Goal: Information Seeking & Learning: Learn about a topic

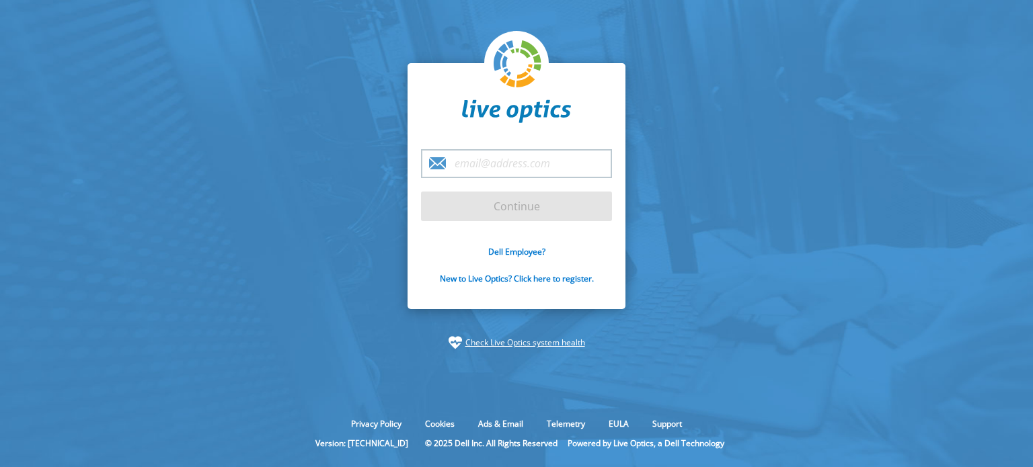
click at [459, 176] on input "email" at bounding box center [516, 163] width 191 height 29
type input "ja"
click at [506, 244] on form "ja Continue Dell Employee? New to Live Optics? Click here to register." at bounding box center [516, 224] width 191 height 151
click at [506, 260] on div "Dell Employee? New to Live Optics? Click here to register." at bounding box center [516, 273] width 191 height 54
click at [506, 256] on link "Dell Employee?" at bounding box center [516, 251] width 57 height 11
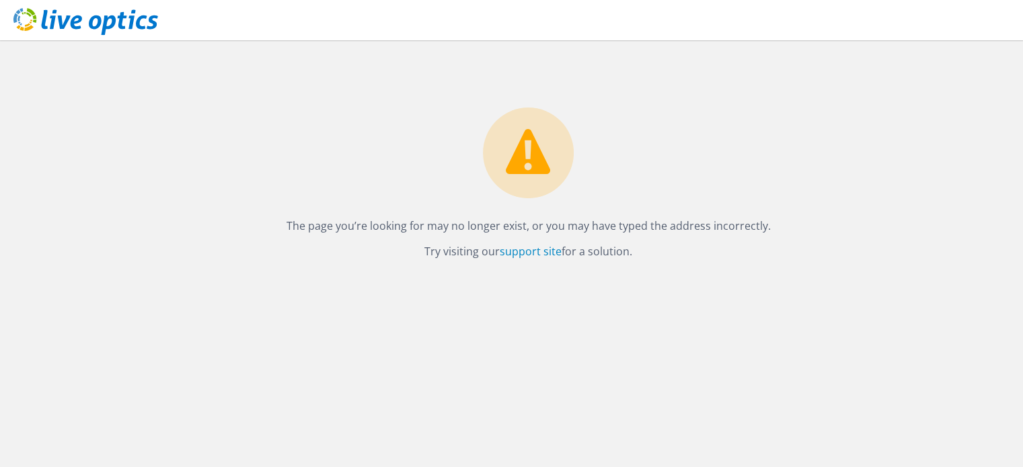
click at [89, 31] on icon at bounding box center [85, 22] width 145 height 28
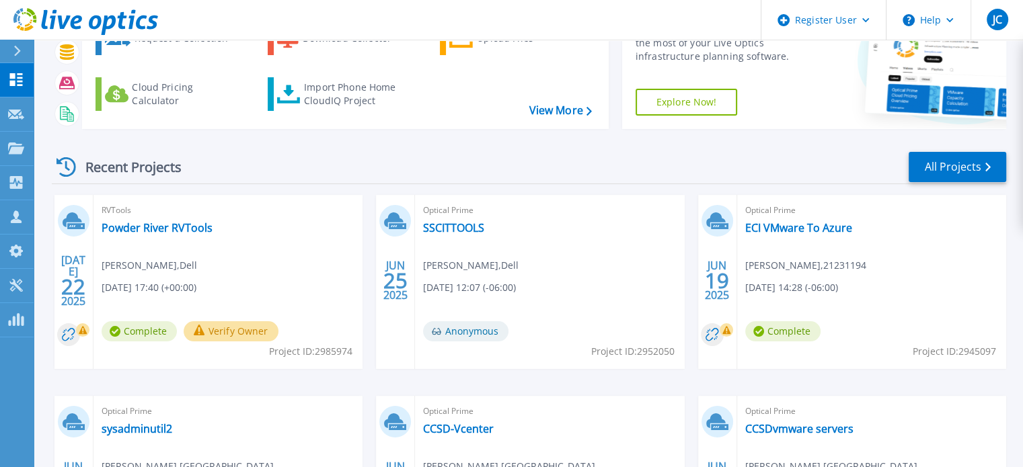
scroll to position [110, 0]
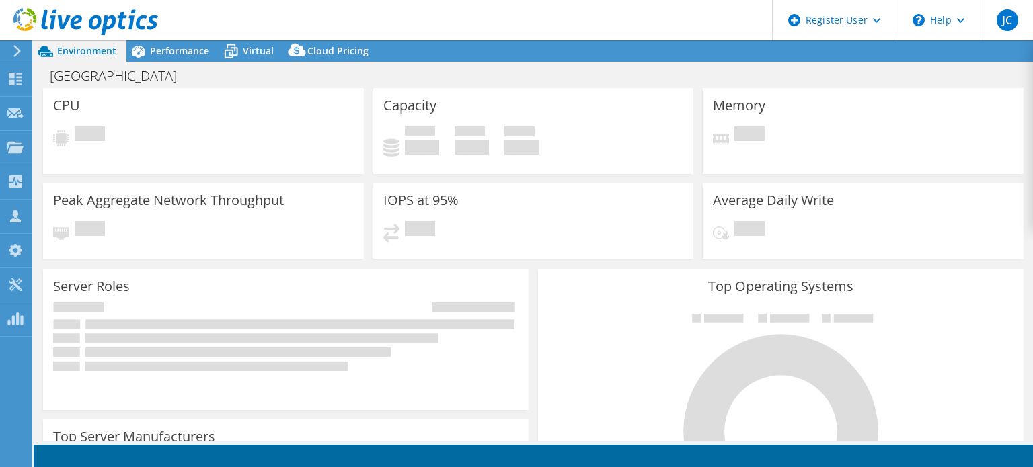
select select "USD"
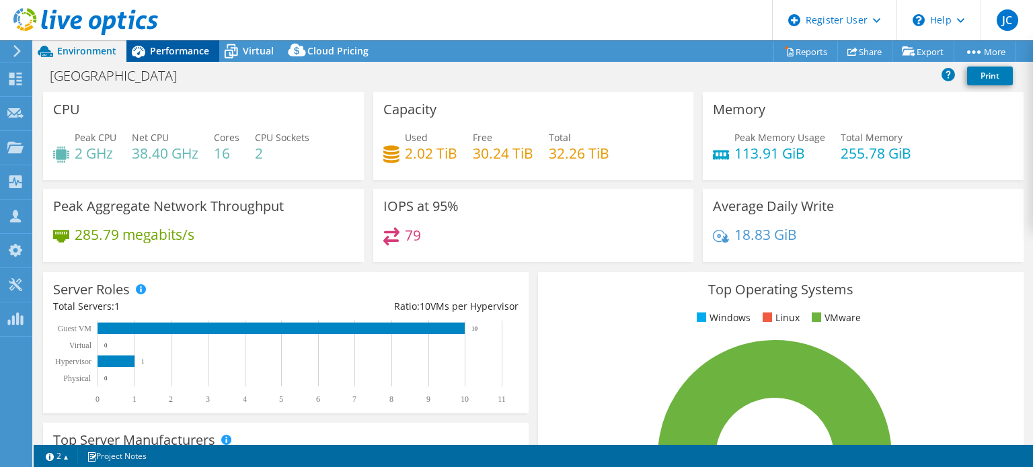
click at [188, 56] on span "Performance" at bounding box center [179, 50] width 59 height 13
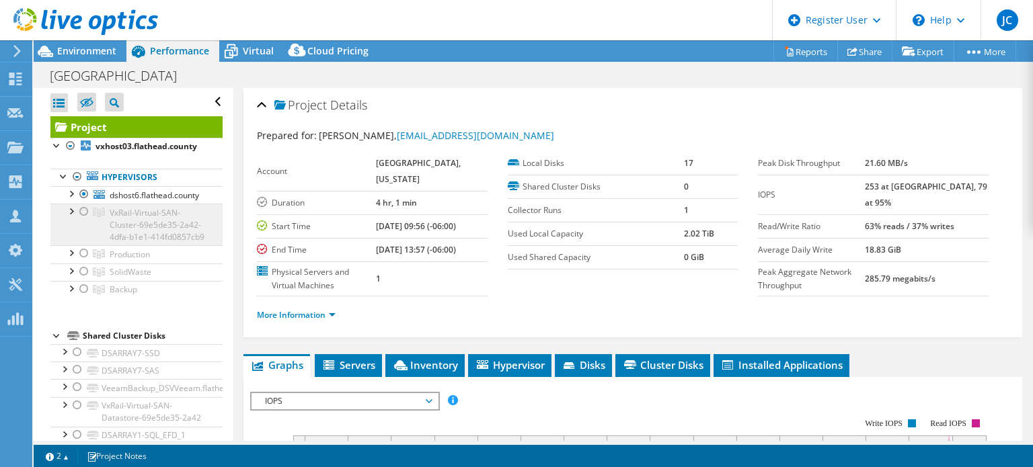
click at [159, 219] on span "VxRail-Virtual-SAN-Cluster-69e5de35-2a42-4dfa-b1e1-414fd0857cb9" at bounding box center [157, 225] width 95 height 36
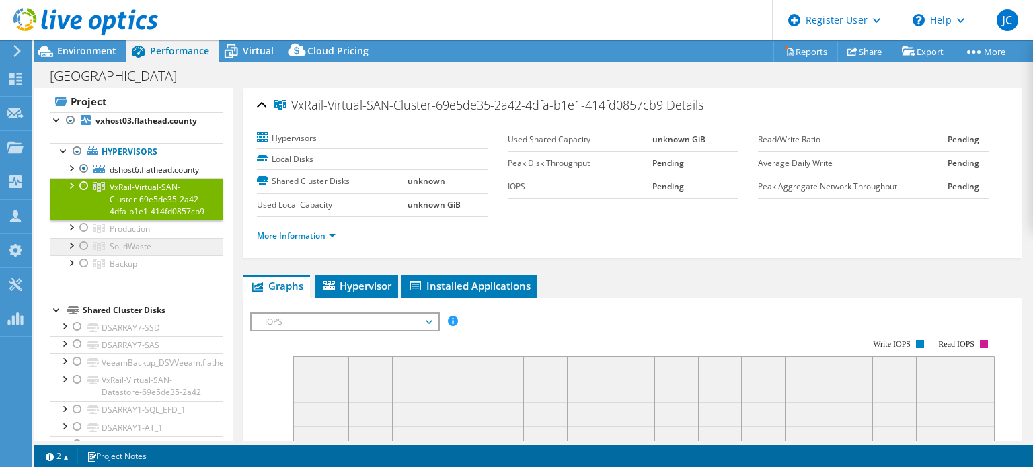
scroll to position [24, 0]
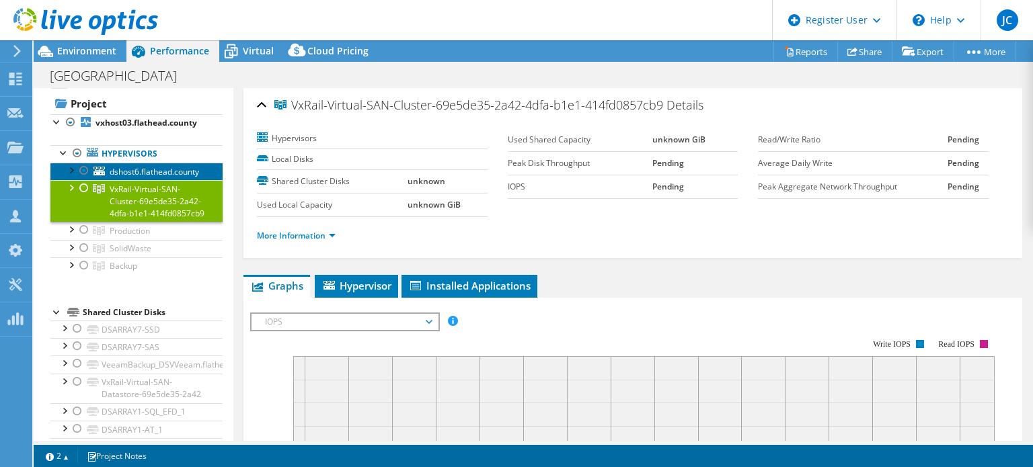
click at [145, 169] on span "dshost6.flathead.county" at bounding box center [154, 171] width 89 height 11
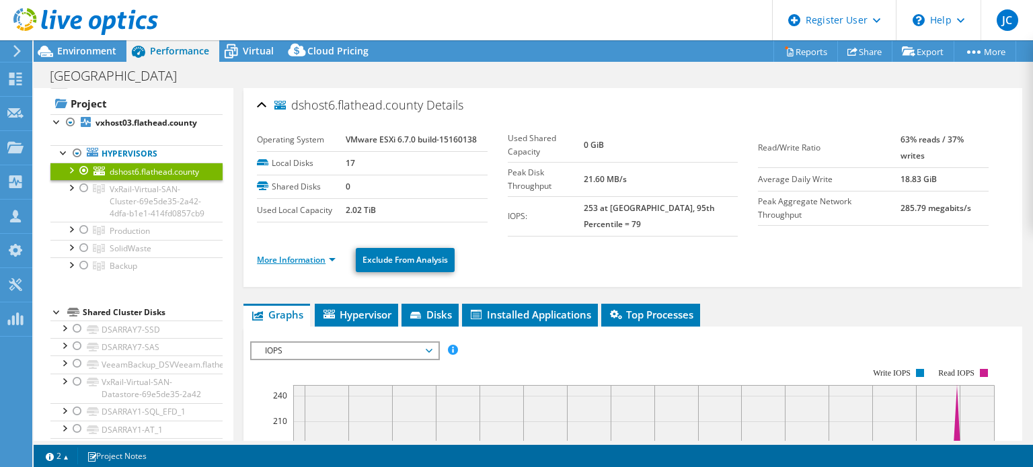
click at [322, 254] on link "More Information" at bounding box center [296, 259] width 79 height 11
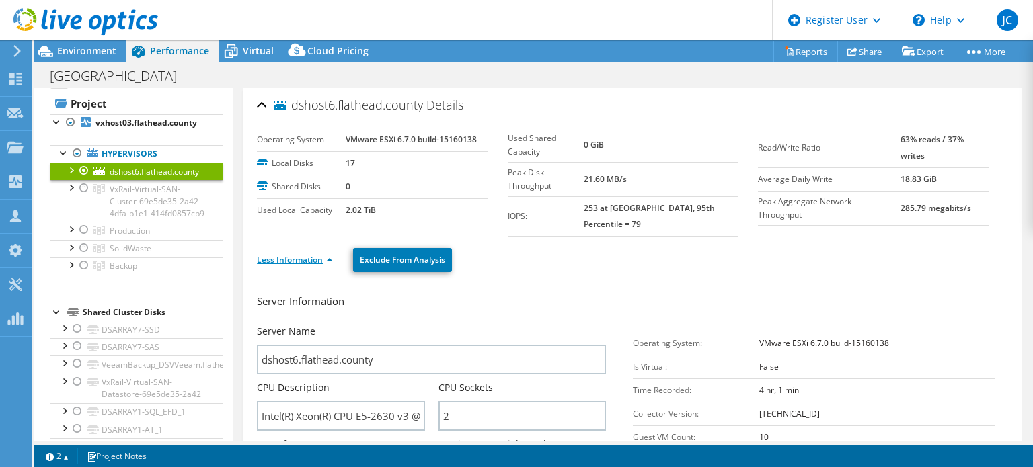
click at [322, 254] on link "Less Information" at bounding box center [295, 259] width 76 height 11
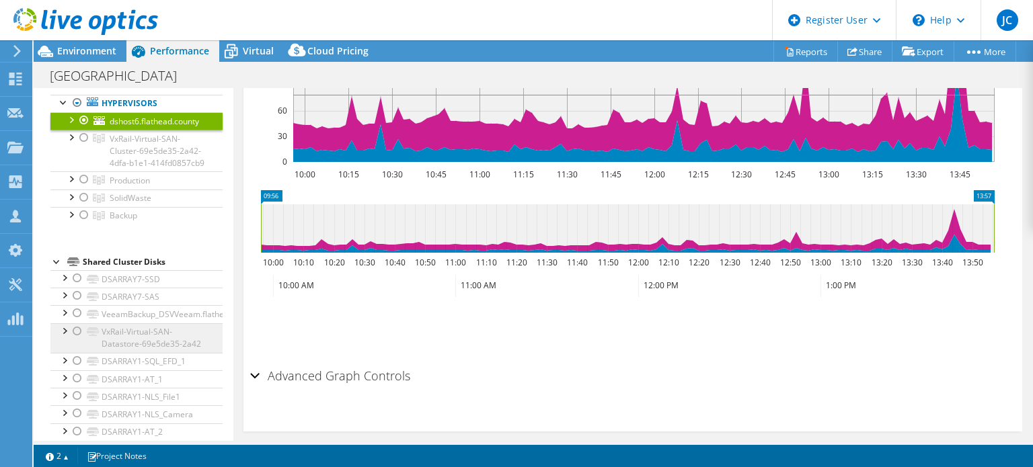
scroll to position [75, 0]
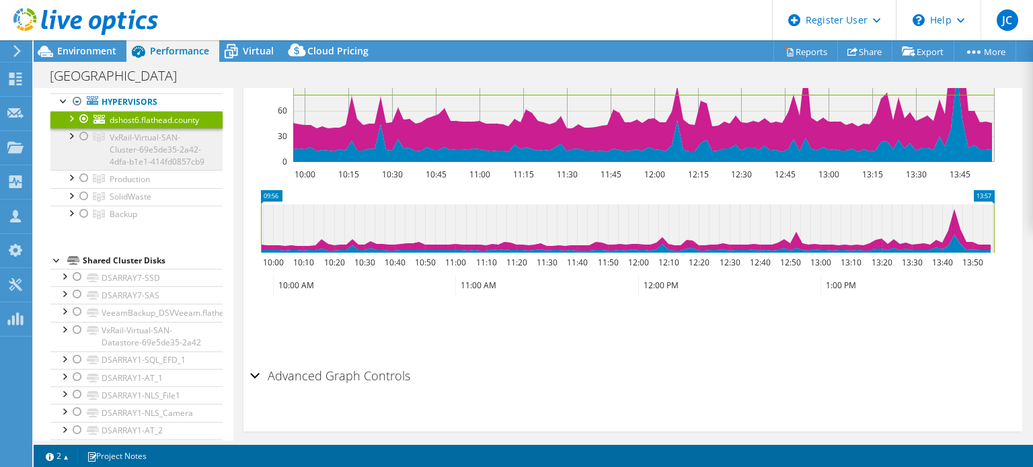
click at [120, 157] on span "VxRail-Virtual-SAN-Cluster-69e5de35-2a42-4dfa-b1e1-414fd0857cb9" at bounding box center [157, 150] width 95 height 36
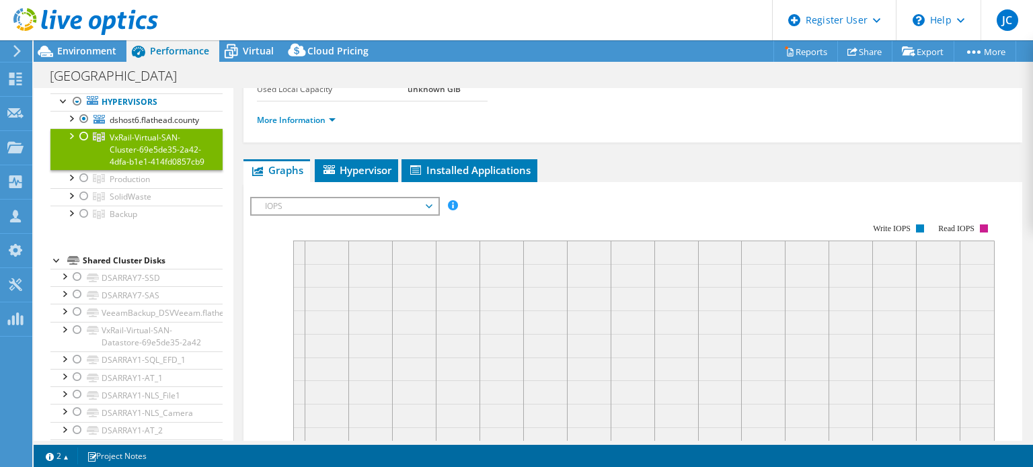
scroll to position [114, 0]
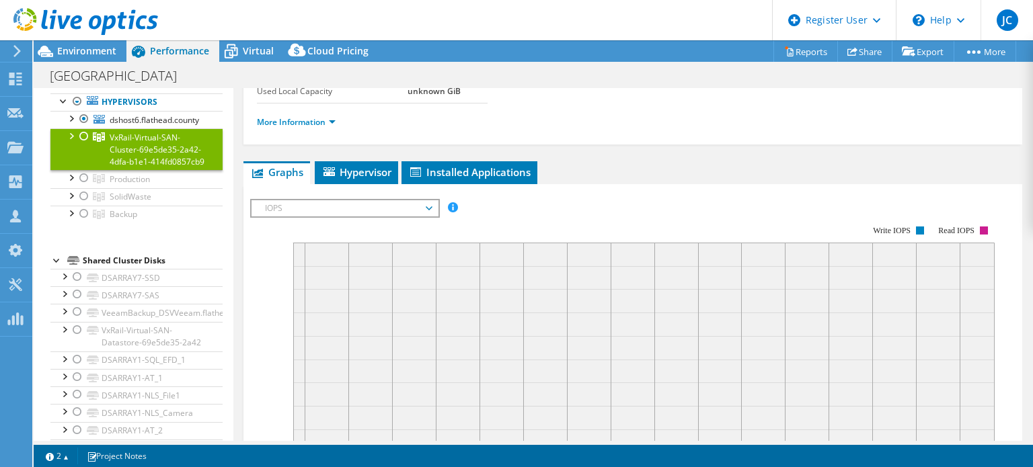
click at [81, 137] on div at bounding box center [83, 136] width 13 height 16
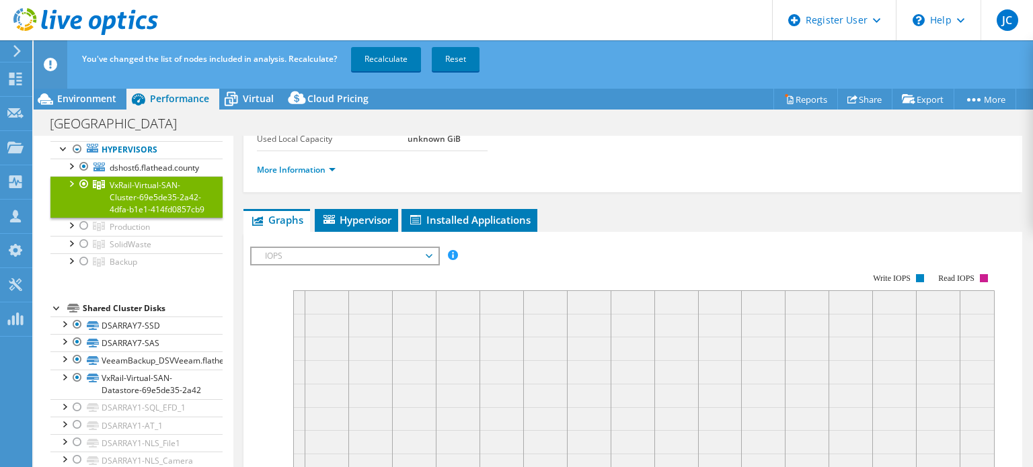
click at [83, 183] on div at bounding box center [83, 184] width 13 height 16
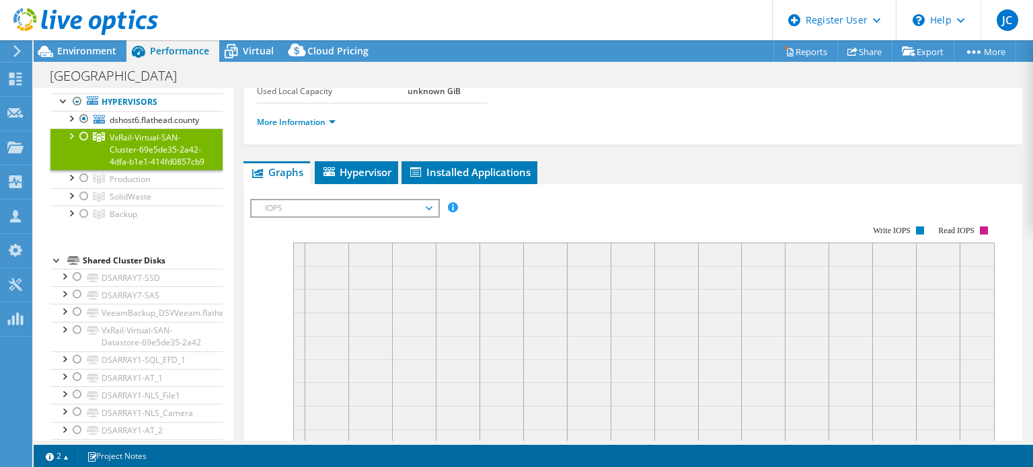
click at [85, 137] on div at bounding box center [83, 136] width 13 height 16
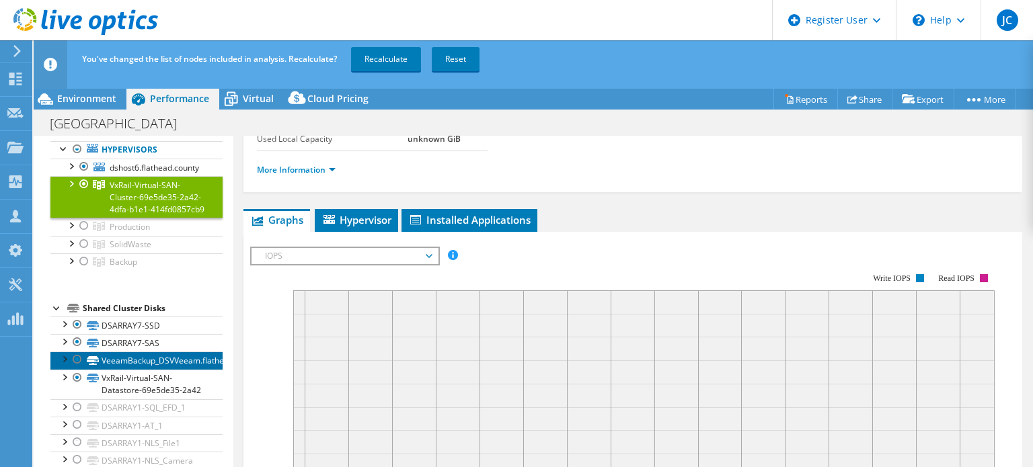
click at [149, 368] on link "VeeamBackup_DSVVeeam.flathead.county" at bounding box center [136, 360] width 172 height 17
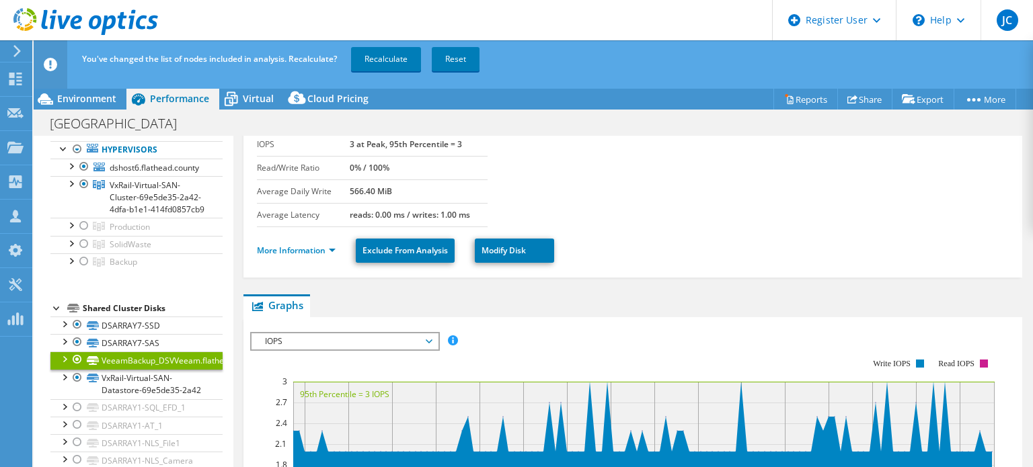
scroll to position [0, 0]
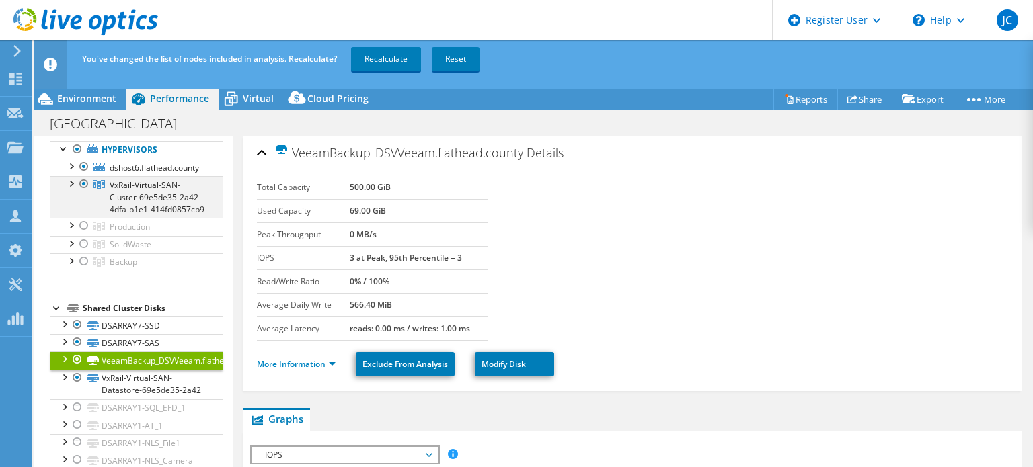
click at [66, 180] on div at bounding box center [70, 182] width 13 height 13
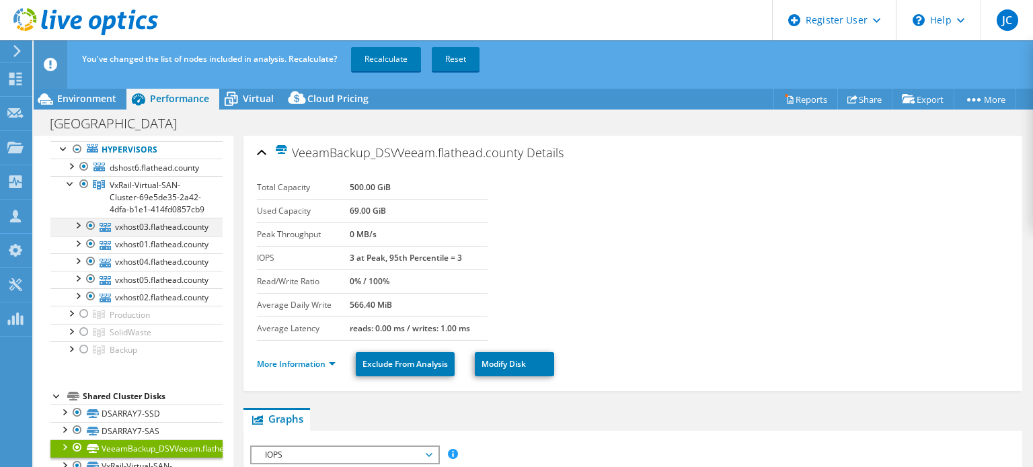
click at [78, 231] on div at bounding box center [77, 224] width 13 height 13
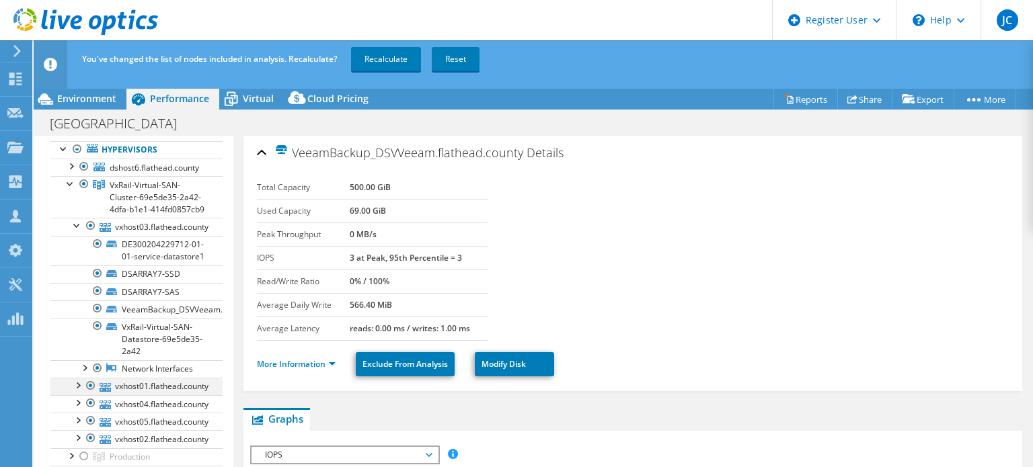
scroll to position [195, 0]
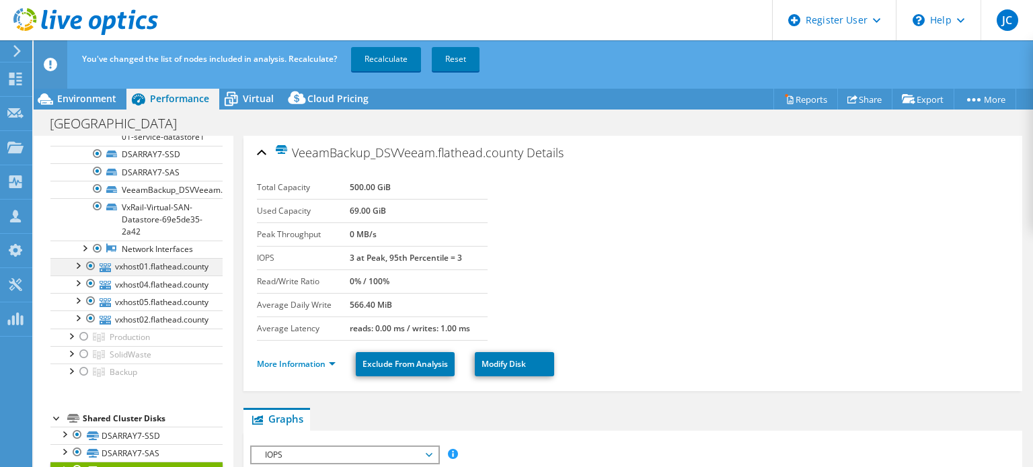
click at [78, 272] on div at bounding box center [77, 264] width 13 height 13
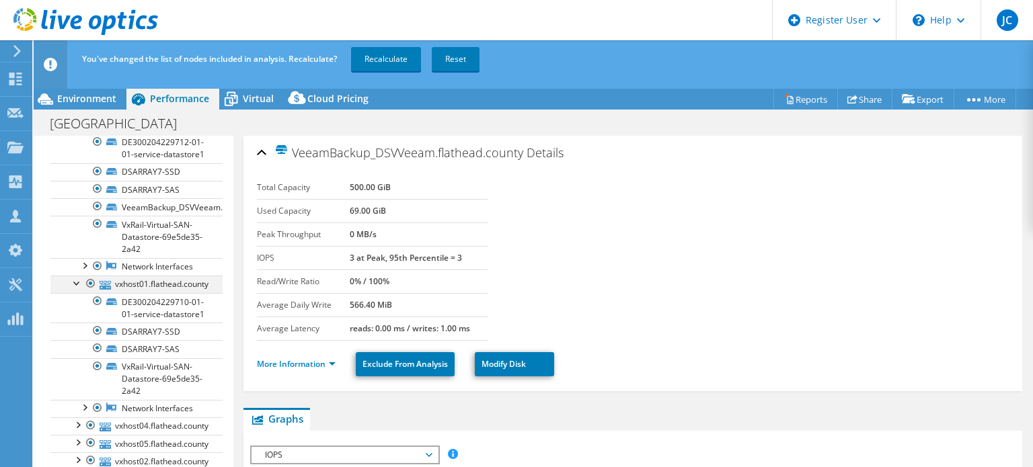
scroll to position [178, 0]
click at [72, 289] on div at bounding box center [77, 282] width 13 height 13
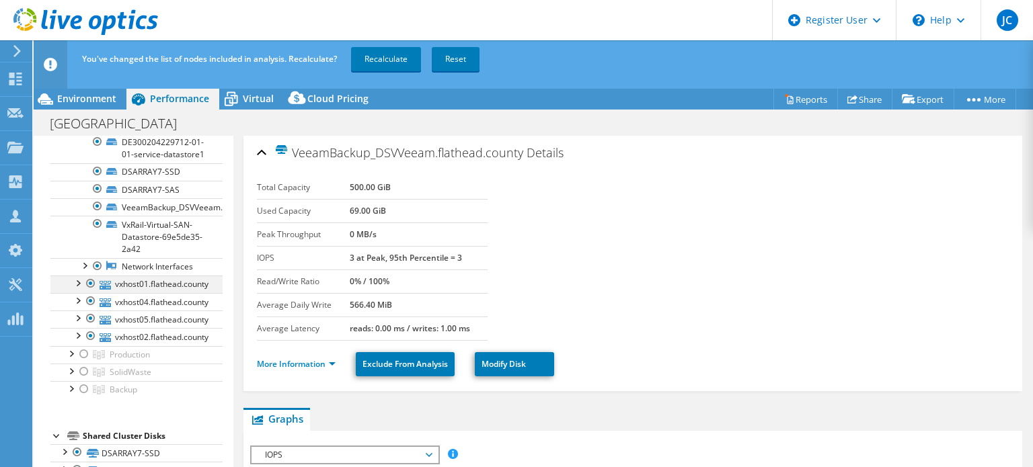
scroll to position [0, 0]
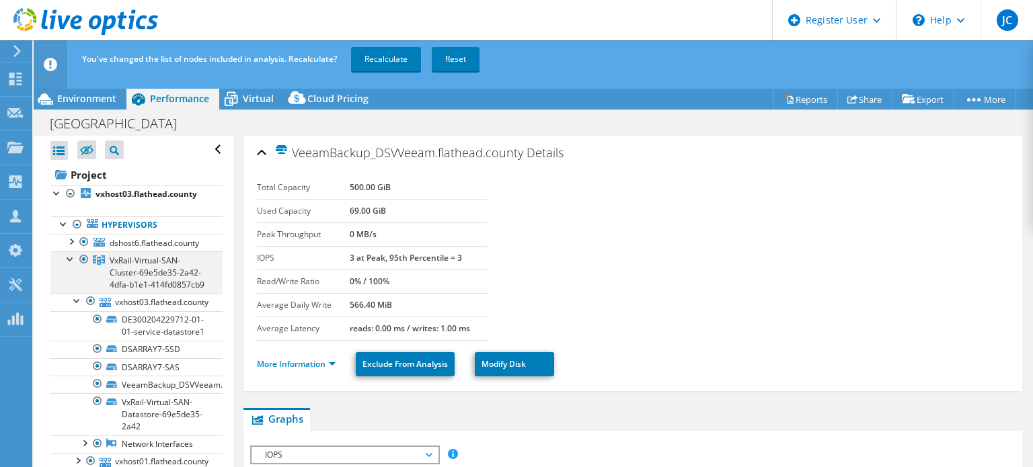
click at [69, 252] on div at bounding box center [70, 258] width 13 height 13
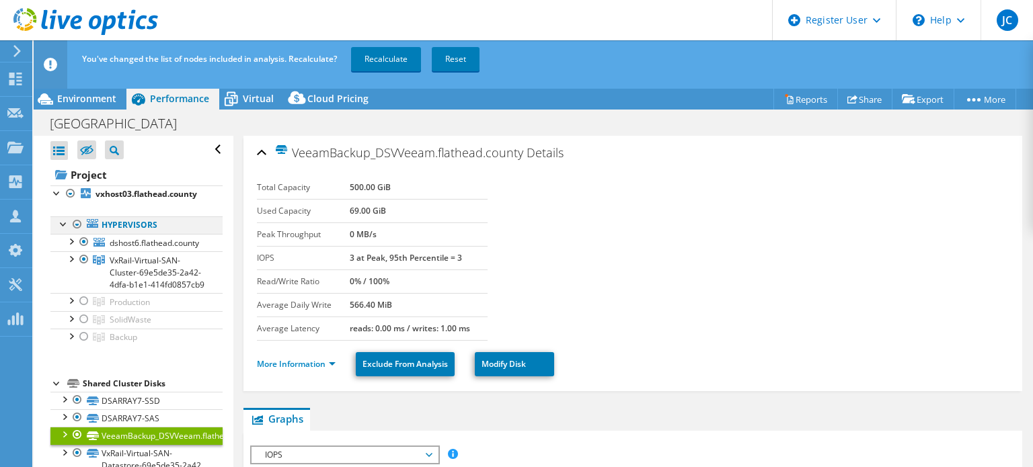
click at [61, 226] on div at bounding box center [63, 223] width 13 height 13
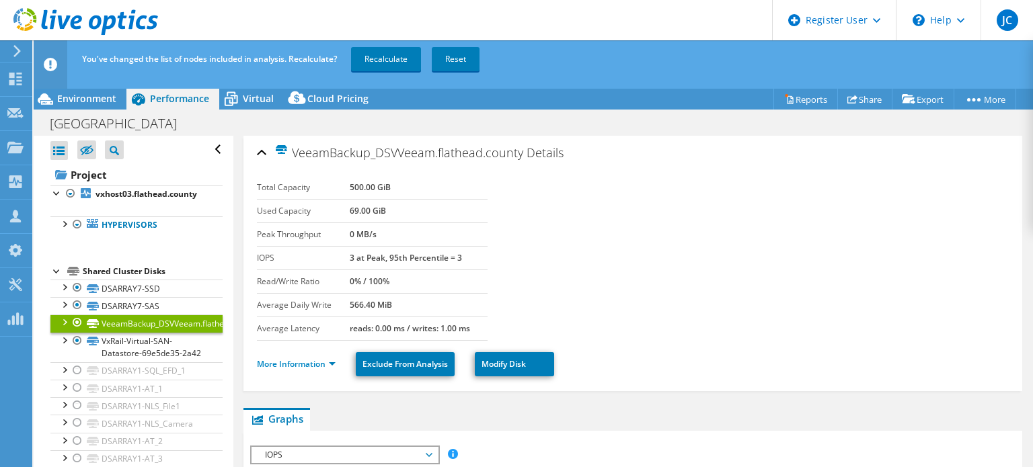
click at [55, 271] on div at bounding box center [56, 270] width 13 height 13
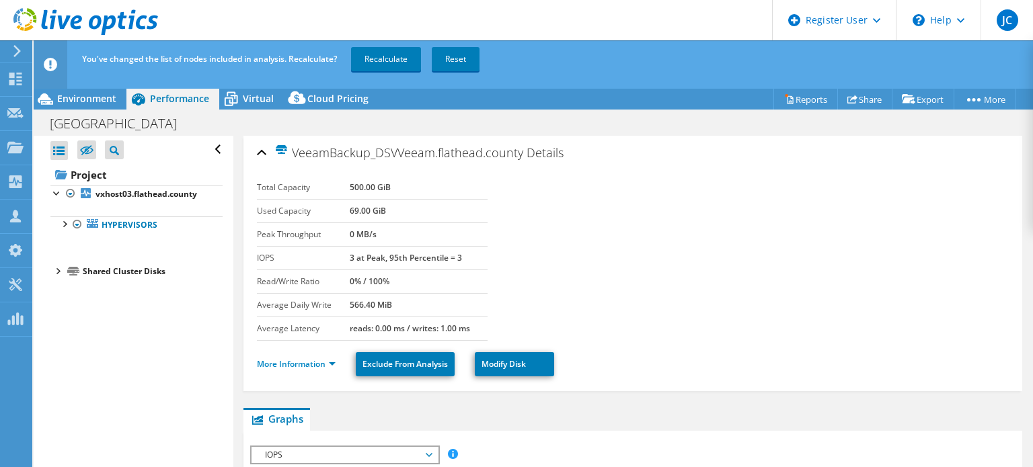
click at [54, 272] on div at bounding box center [56, 270] width 13 height 13
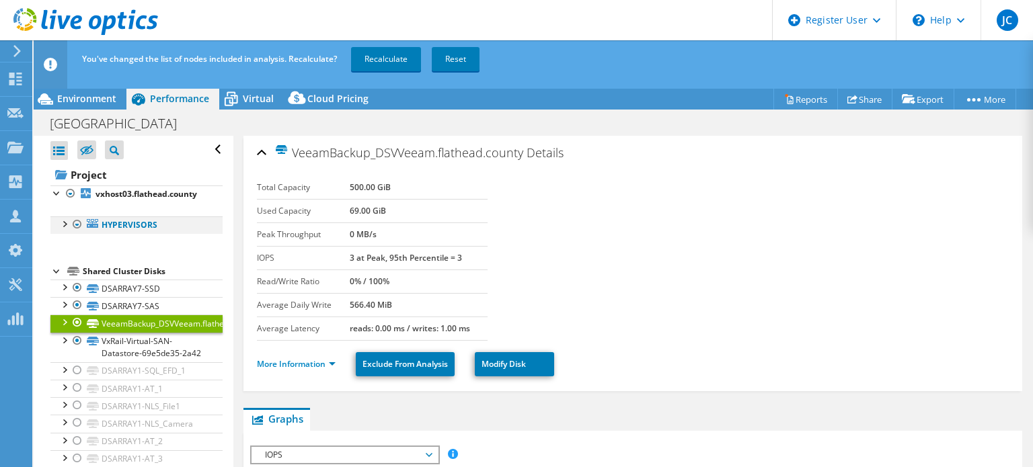
click at [64, 228] on div at bounding box center [63, 223] width 13 height 13
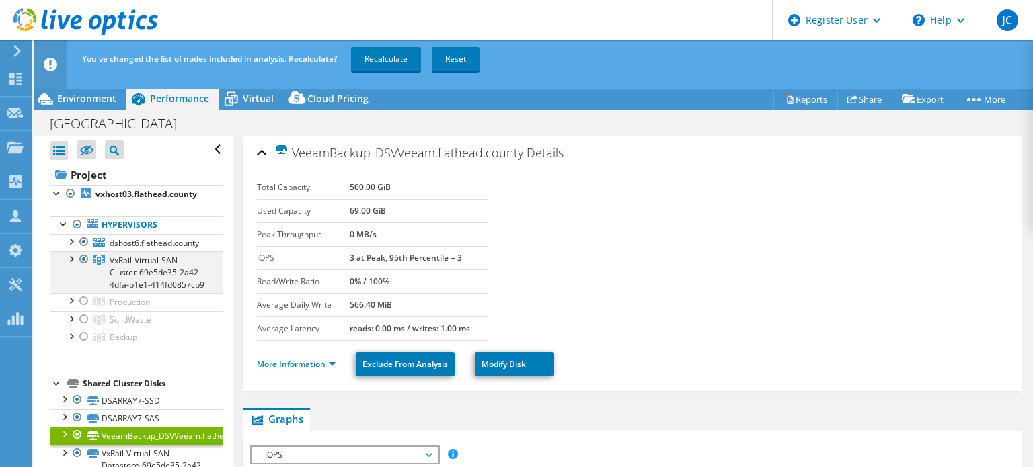
click at [87, 262] on div at bounding box center [83, 260] width 13 height 16
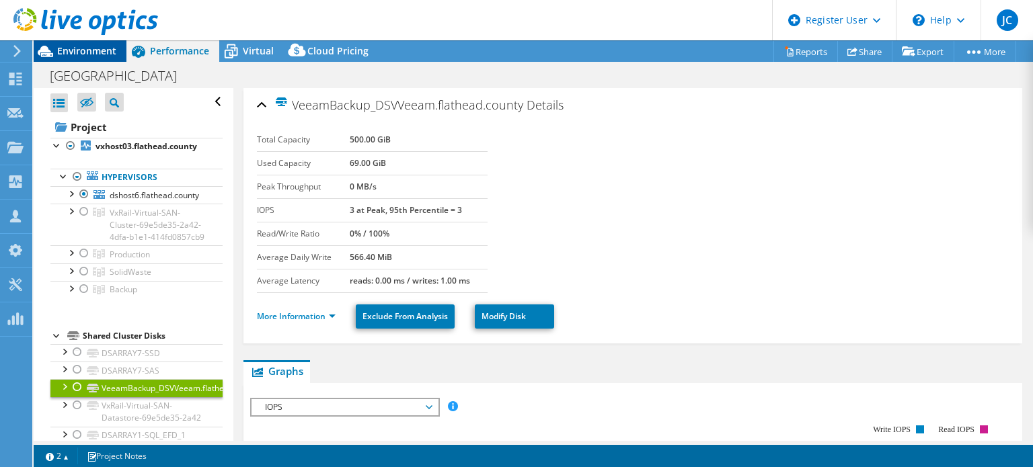
click at [102, 45] on span "Environment" at bounding box center [86, 50] width 59 height 13
